Goal: Information Seeking & Learning: Compare options

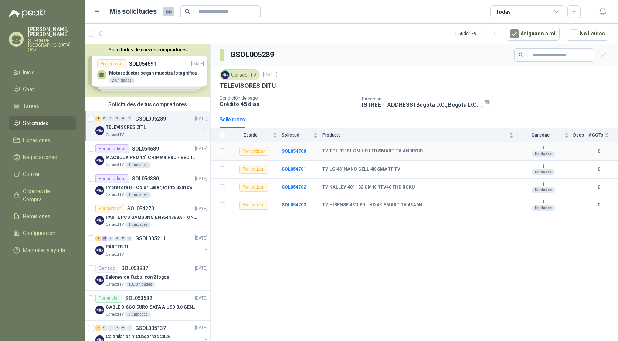
click at [332, 150] on b "TV TCL 32' 81 CM HD LED SMART TV ANDROID" at bounding box center [372, 152] width 101 height 6
click at [332, 245] on div "GSOL005289 Caracol TV 3 sept, 2025 TELEVISORES DITU Condición de pago Crédito 4…" at bounding box center [414, 194] width 407 height 300
click at [345, 207] on b "TV HISENSE 43' LED UHD 4K SMART TV 43A6N" at bounding box center [372, 206] width 100 height 6
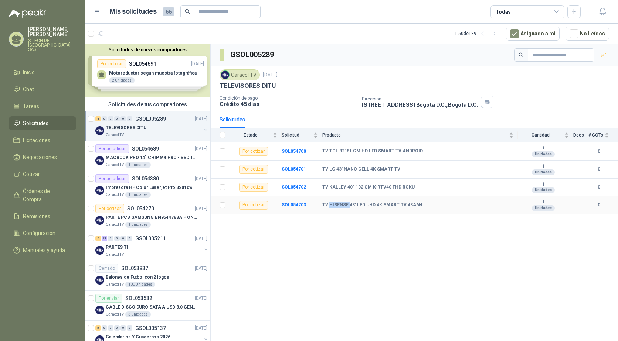
click at [345, 207] on b "TV HISENSE 43' LED UHD 4K SMART TV 43A6N" at bounding box center [372, 206] width 100 height 6
copy b "TV HISENSE 43' LED UHD 4K SMART TV 43A6N"
